Goal: Contribute content: Add original content to the website for others to see

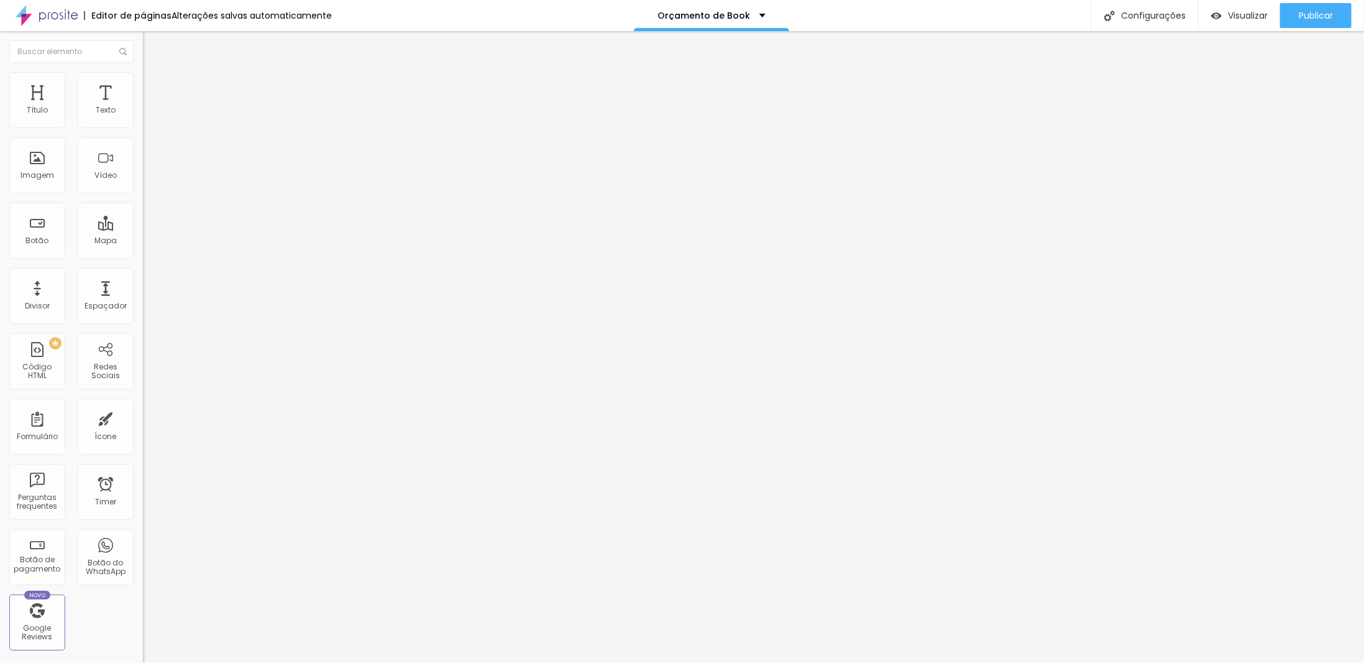
click at [143, 107] on span "Trocar imagem" at bounding box center [177, 101] width 68 height 11
paste input "542843-book-da-[PERSON_NAME]"
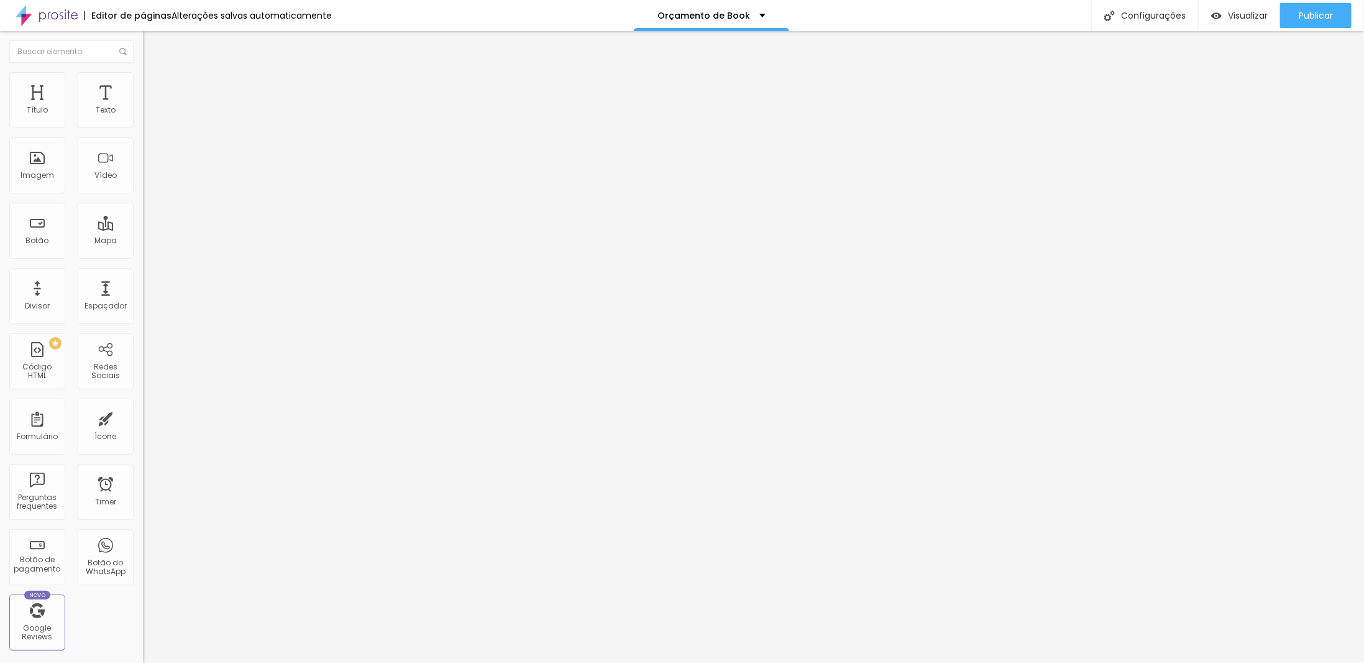
scroll to position [1, 305]
type input "[URL][DOMAIN_NAME][PERSON_NAME]"
click at [1311, 12] on span "Publicar" at bounding box center [1316, 16] width 34 height 10
paste input "1484379-book-da-[PERSON_NAME]"
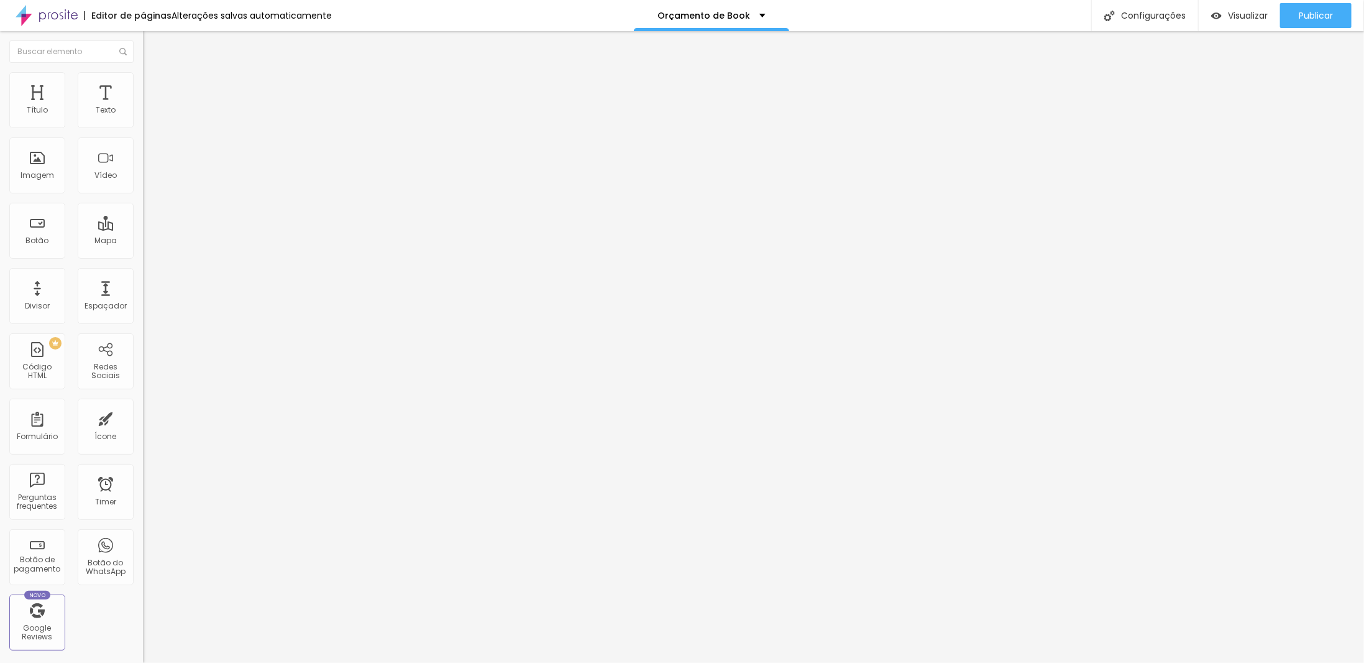
scroll to position [1, 258]
type input "[URL][DOMAIN_NAME][PERSON_NAME]"
click at [143, 107] on span "Trocar imagem" at bounding box center [177, 101] width 68 height 11
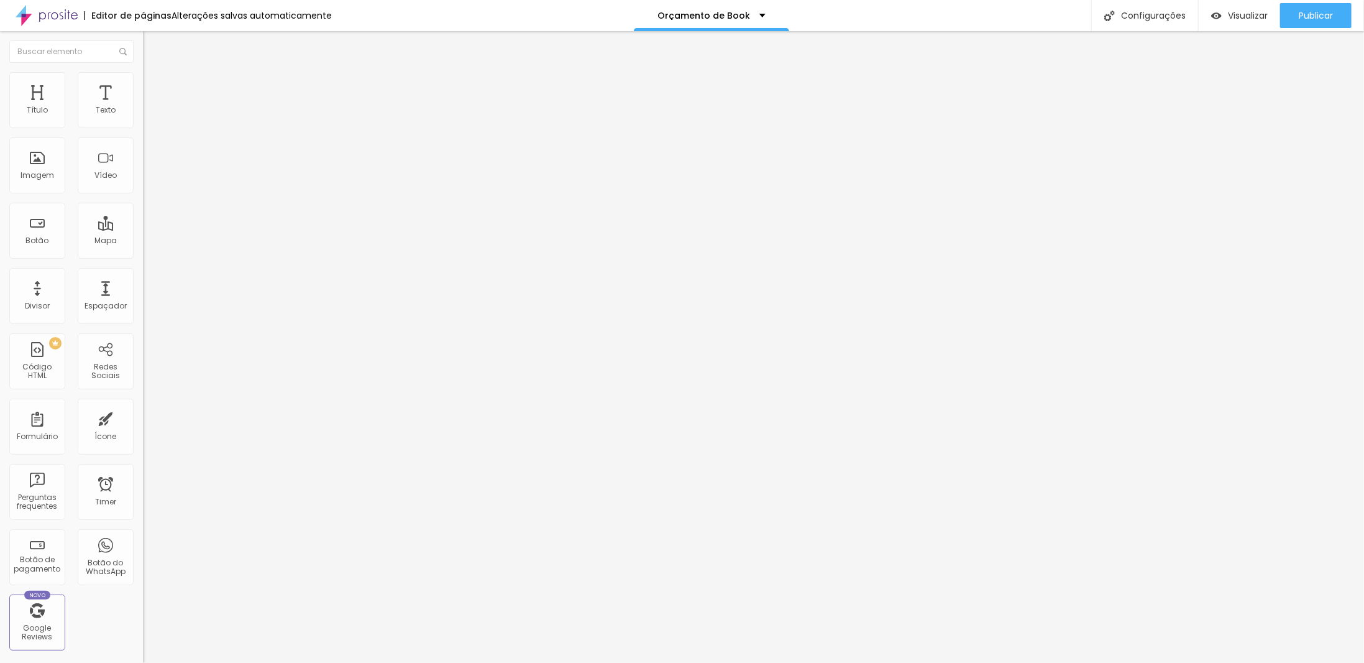
click at [143, 255] on input "text" at bounding box center [217, 248] width 149 height 12
paste input "[URL][DOMAIN_NAME][PERSON_NAME]"
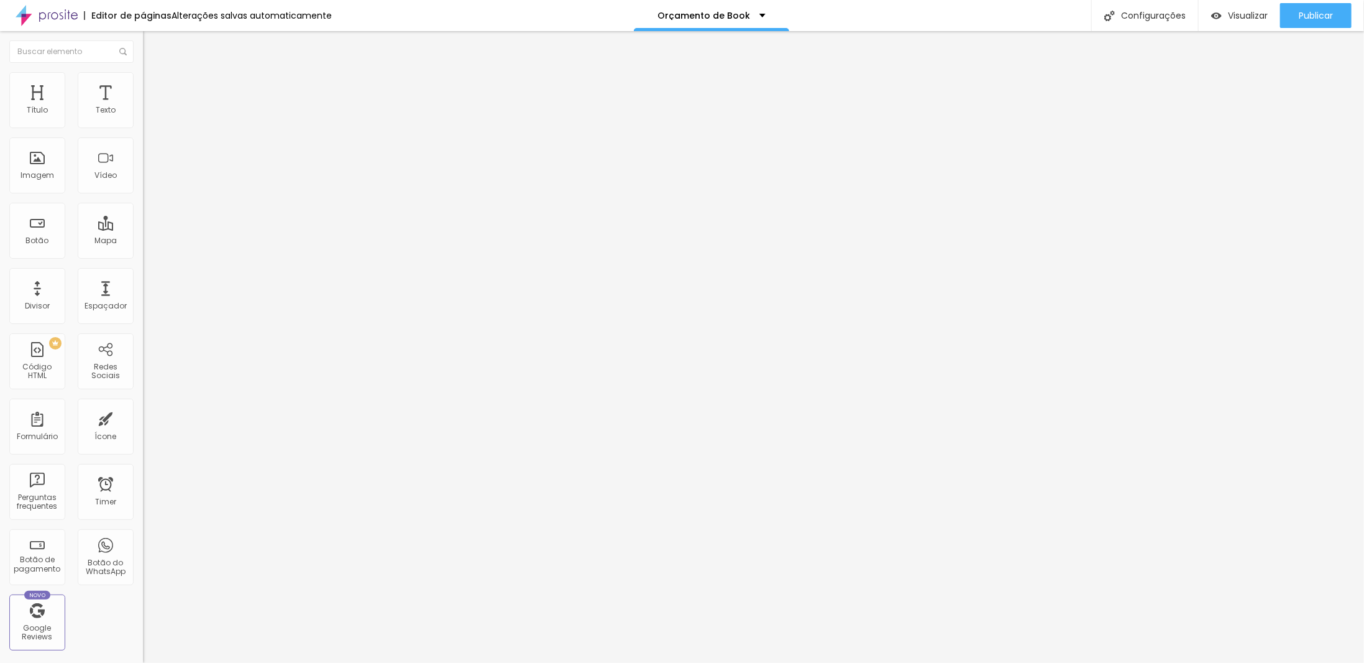
scroll to position [0, 292]
type input "[URL][DOMAIN_NAME][PERSON_NAME]"
click at [143, 107] on span "Trocar imagem" at bounding box center [177, 101] width 68 height 11
drag, startPoint x: 157, startPoint y: 190, endPoint x: 168, endPoint y: 191, distance: 11.3
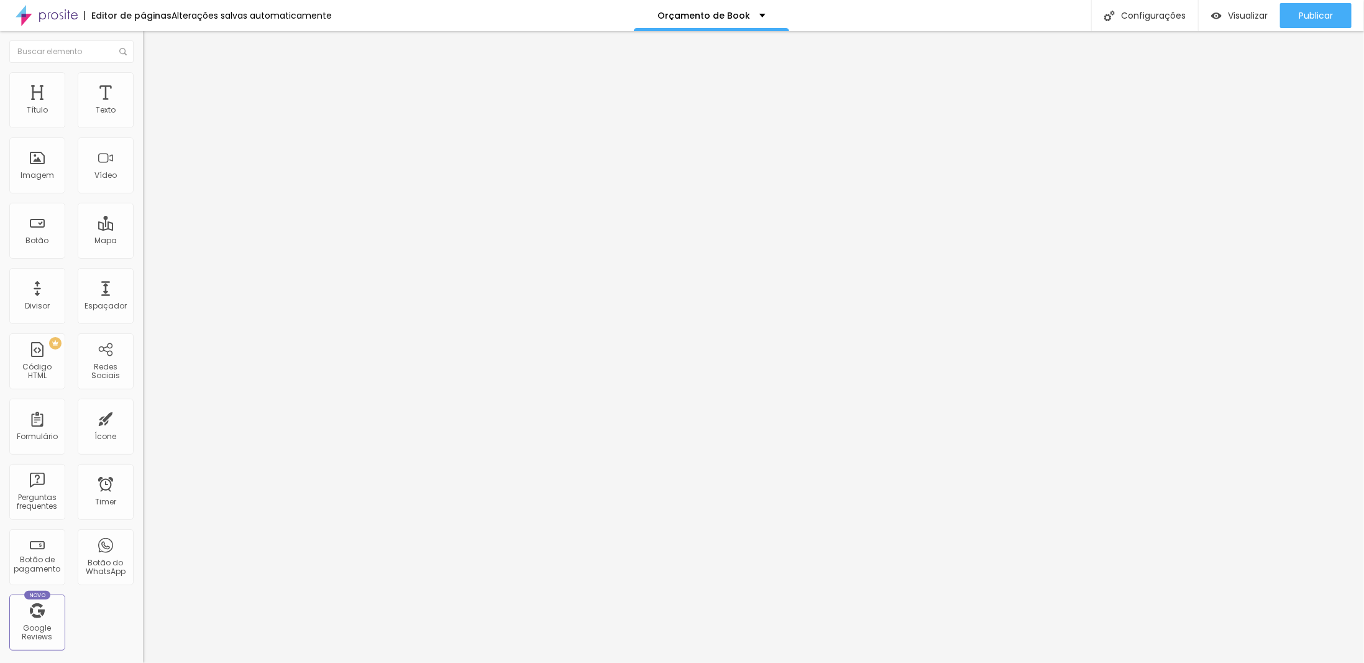
click at [1314, 19] on span "Publicar" at bounding box center [1316, 16] width 34 height 10
click at [1331, 7] on div "Publicar" at bounding box center [1316, 15] width 34 height 25
click at [1232, 18] on span "Visualizar" at bounding box center [1237, 16] width 40 height 10
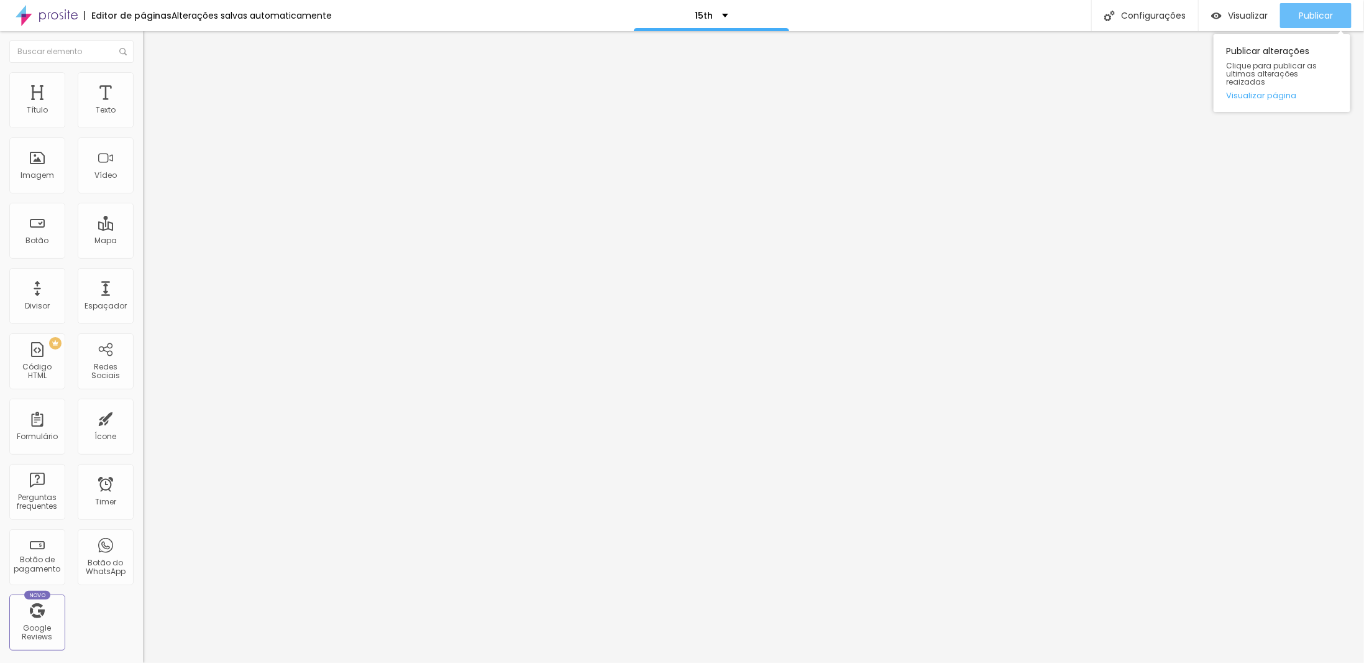
click at [1316, 21] on span "Publicar" at bounding box center [1316, 16] width 34 height 10
click at [1283, 7] on button "Publicar" at bounding box center [1315, 15] width 71 height 25
click at [1229, 22] on div "Visualizar" at bounding box center [1228, 15] width 57 height 25
click at [1299, 11] on span "Publicar" at bounding box center [1316, 16] width 34 height 10
click at [1316, 18] on span "Publicar" at bounding box center [1316, 16] width 34 height 10
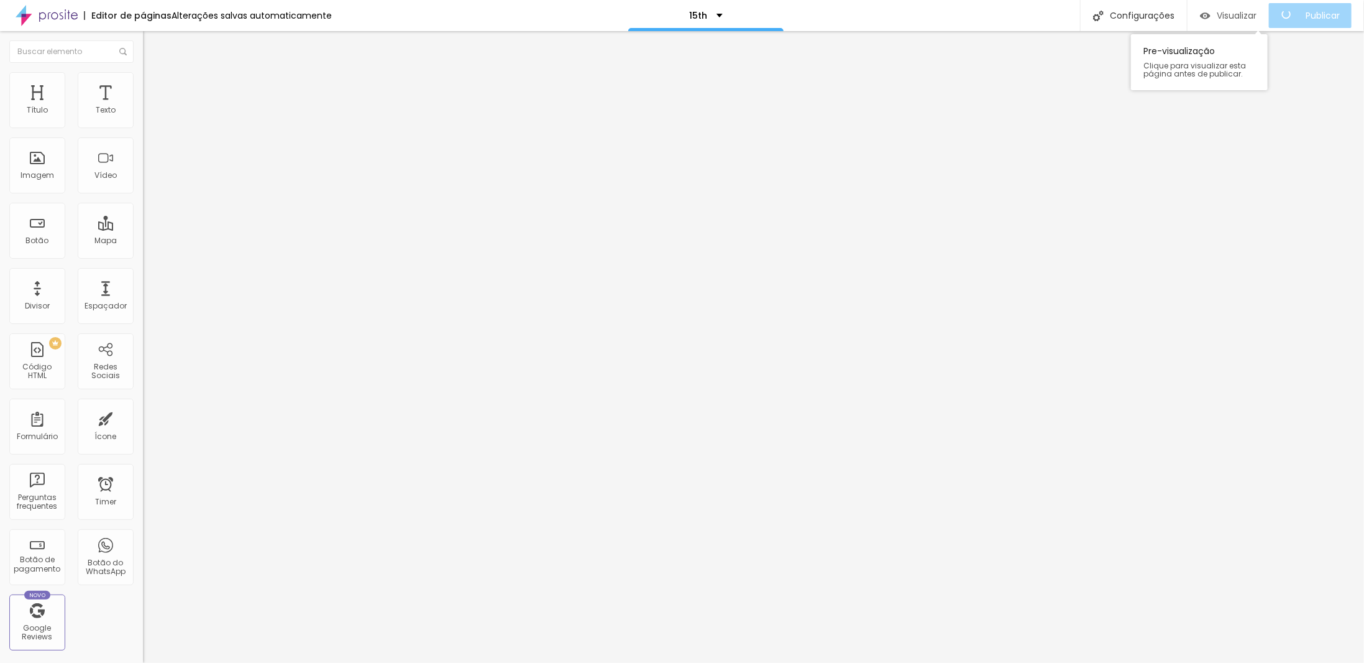
click at [1241, 12] on span "Visualizar" at bounding box center [1237, 16] width 40 height 10
